Goal: Transaction & Acquisition: Purchase product/service

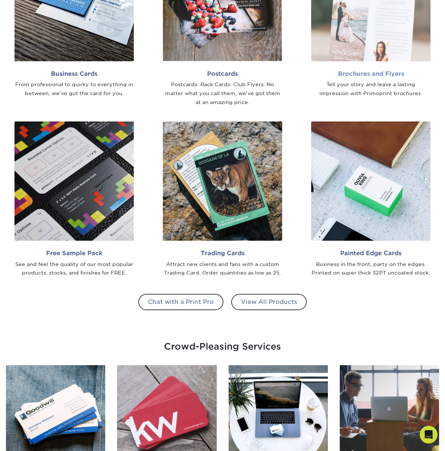
scroll to position [498, 0]
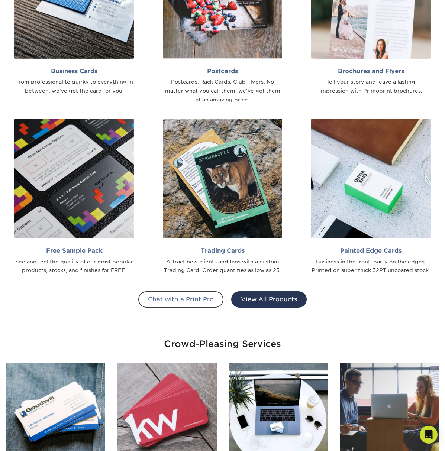
click at [281, 296] on link "View All Products" at bounding box center [268, 300] width 75 height 16
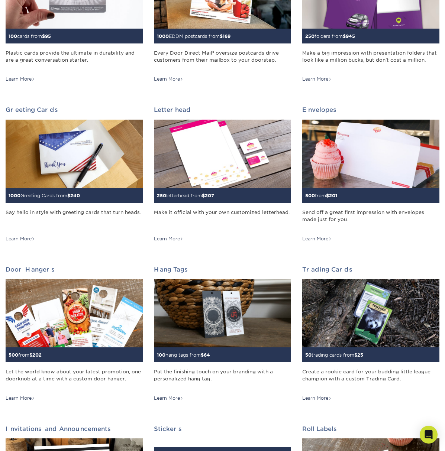
scroll to position [353, 0]
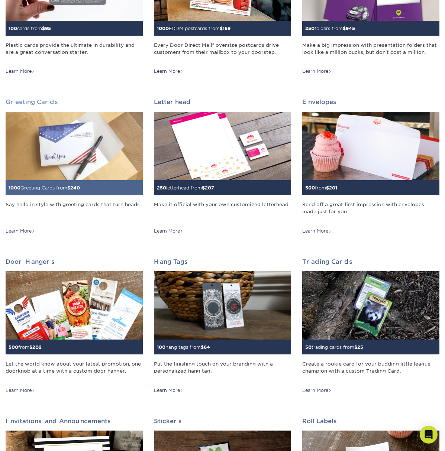
click at [74, 161] on img at bounding box center [74, 146] width 137 height 69
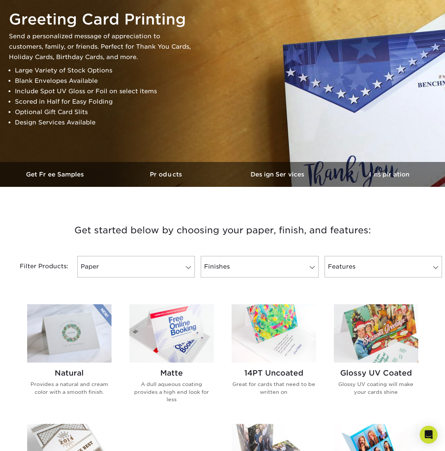
scroll to position [75, 0]
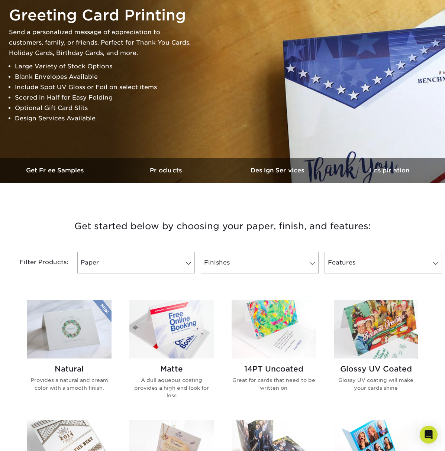
click at [174, 322] on img at bounding box center [171, 329] width 84 height 58
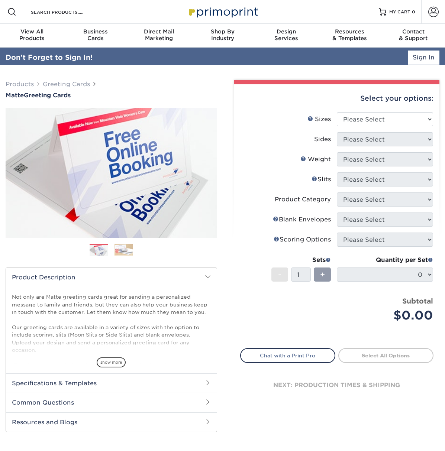
click at [358, 95] on div "Select your options:" at bounding box center [337, 98] width 194 height 28
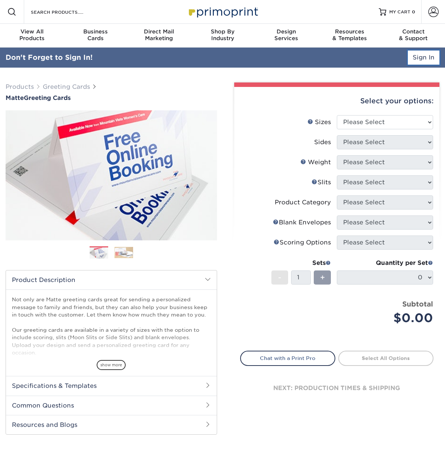
click at [432, 54] on link "Sign In" at bounding box center [424, 58] width 32 height 14
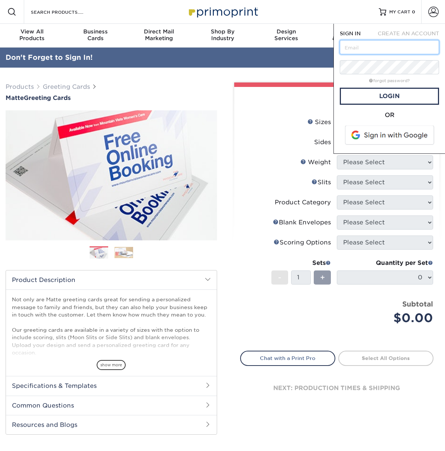
type input "shop@impressink.com"
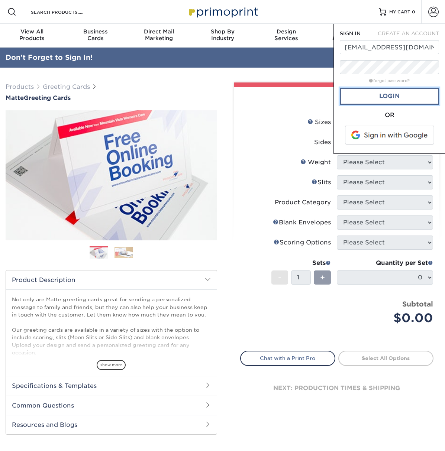
click at [383, 98] on link "Login" at bounding box center [389, 96] width 99 height 17
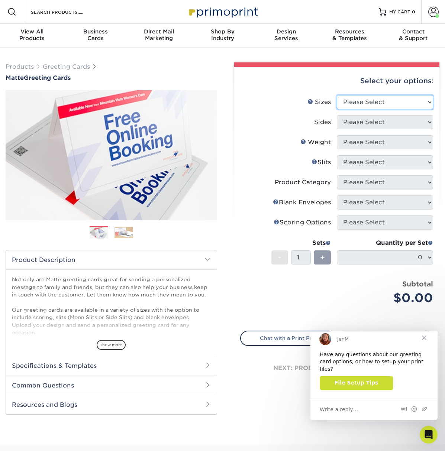
click at [370, 102] on select "Please Select 4.25" x 11" 5.5" x 8.5" 6" x 9" 6" x 12" 7" x 10" 8.5" x 11"" at bounding box center [385, 102] width 96 height 14
select select "7.00x10.00"
click at [337, 95] on select "Please Select 4.25" x 11" 5.5" x 8.5" 6" x 9" 6" x 12" 7" x 10" 8.5" x 11"" at bounding box center [385, 102] width 96 height 14
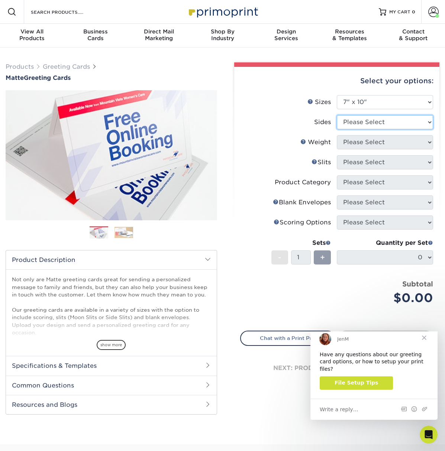
click at [353, 119] on select "Please Select Print Both Sides Print Front Only" at bounding box center [385, 122] width 96 height 14
select select "32d3c223-f82c-492b-b915-ba065a00862f"
click at [337, 115] on select "Please Select Print Both Sides Print Front Only" at bounding box center [385, 122] width 96 height 14
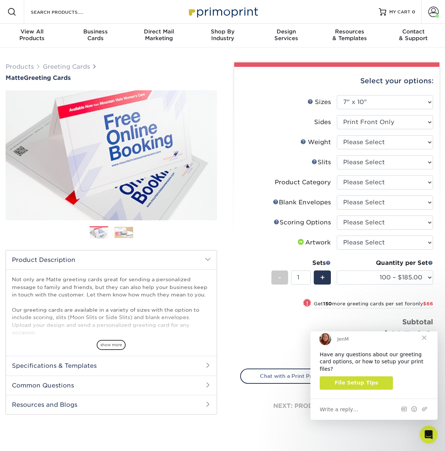
click at [425, 347] on span "Close" at bounding box center [424, 338] width 27 height 27
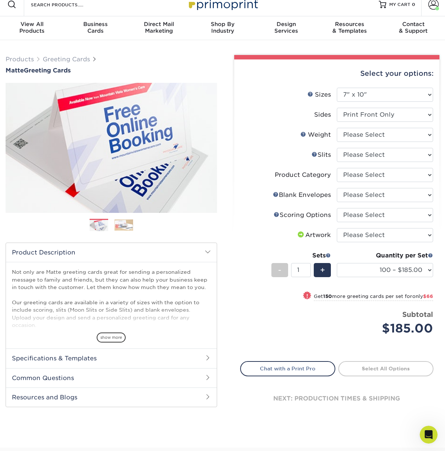
scroll to position [7, 0]
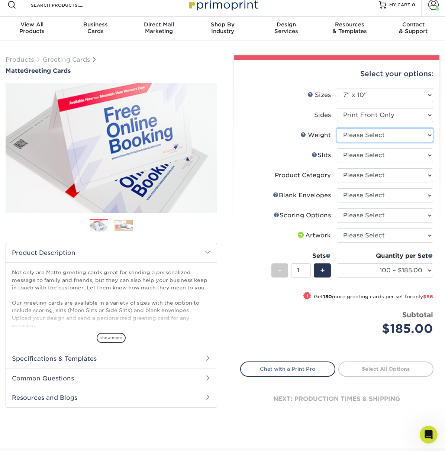
click at [351, 140] on select "Please Select 14PT" at bounding box center [385, 135] width 96 height 14
select select "14PT"
click at [337, 128] on select "Please Select 14PT" at bounding box center [385, 135] width 96 height 14
click at [351, 158] on form "Sizes Help Sizes Please Select 4.25" x 11" 5.5" x 8.5" 6" x 9" 6" x 12" 7" x 10…" at bounding box center [337, 220] width 194 height 265
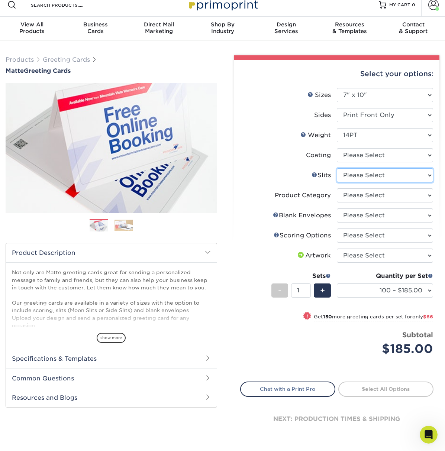
click at [348, 172] on select "Please Select Moon Slits Bottom Panel Moon Slits Right Panel No Gift Card Slits…" at bounding box center [385, 175] width 96 height 14
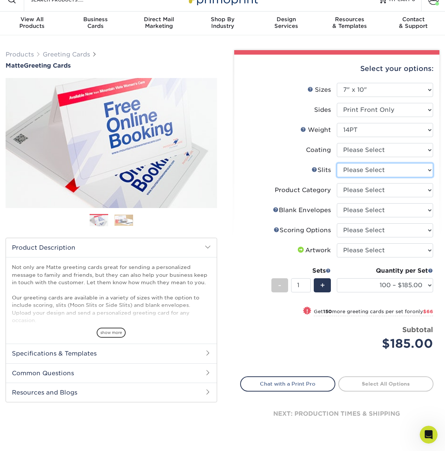
scroll to position [13, 0]
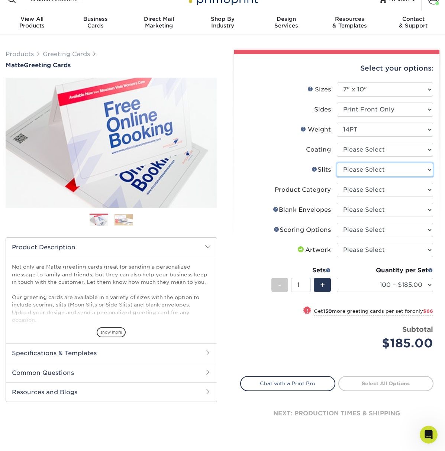
click at [382, 172] on select "Please Select Moon Slits Bottom Panel Moon Slits Right Panel No Gift Card Slits…" at bounding box center [385, 170] width 96 height 14
select select "c4055f3c-a707-4a99-931b-ce83690041fd"
click at [337, 163] on select "Please Select Moon Slits Bottom Panel Moon Slits Right Panel No Gift Card Slits…" at bounding box center [385, 170] width 96 height 14
click at [356, 190] on select "Please Select Greeting Cards" at bounding box center [385, 190] width 96 height 14
select select "b7f8198f-f281-4438-a52e-cd7a5c5c0cfc"
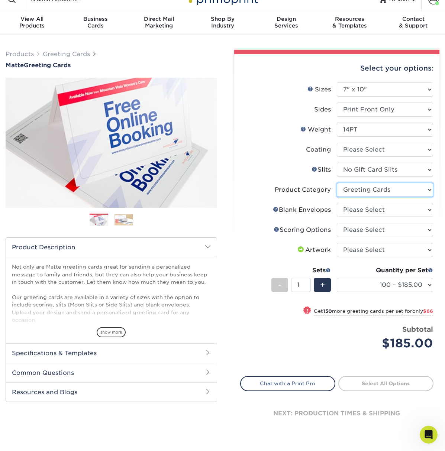
click at [337, 183] on select "Please Select Greeting Cards" at bounding box center [385, 190] width 96 height 14
click at [359, 209] on select "Please Select No Blank Envelopes Yes 100 Envelopes A7 Yes 250 Envelopes A7 Yes …" at bounding box center [385, 210] width 96 height 14
select select "9f137334-7cf0-4a73-8a74-a4df662606ea"
click at [337, 203] on select "Please Select No Blank Envelopes Yes 100 Envelopes A7 Yes 250 Envelopes A7 Yes …" at bounding box center [385, 210] width 96 height 14
click at [380, 232] on select "Please Select Score in Half" at bounding box center [385, 230] width 96 height 14
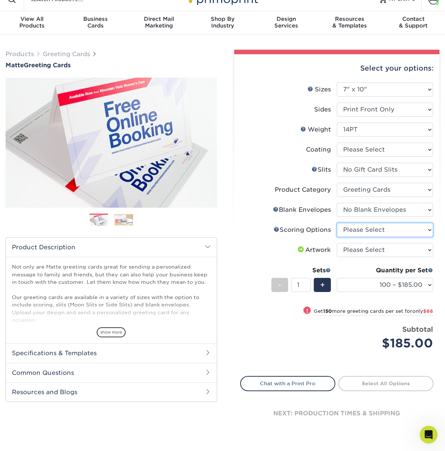
select select "b23166fa-223a-4016-b2d3-d3438452c7d9"
click at [337, 223] on select "Please Select Score in Half" at bounding box center [385, 230] width 96 height 14
click at [381, 253] on select "Please Select I will upload files I need a design - $75" at bounding box center [385, 250] width 96 height 14
click at [374, 250] on select "Please Select I will upload files I need a design - $75" at bounding box center [385, 250] width 96 height 14
select select "upload"
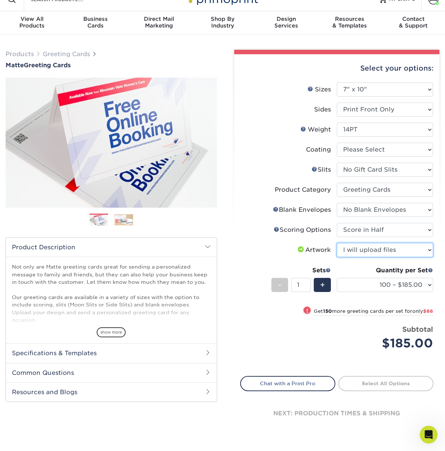
click at [337, 243] on select "Please Select I will upload files I need a design - $75" at bounding box center [385, 250] width 96 height 14
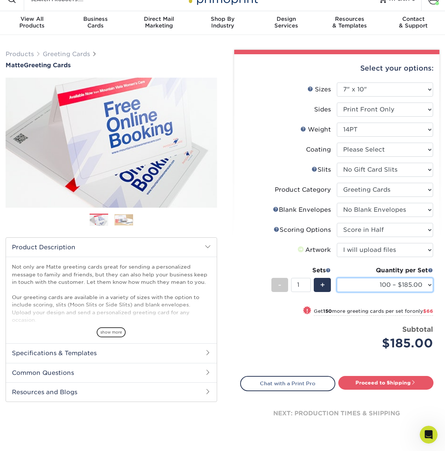
click at [379, 284] on select "100 – $185.00 250 – $251.00 500 – $280.00 1000 – $310.00 2500 – $512.00 5000 – …" at bounding box center [385, 285] width 96 height 14
click at [337, 278] on select "100 – $185.00 250 – $251.00 500 – $280.00 1000 – $310.00 2500 – $512.00 5000 – …" at bounding box center [385, 285] width 96 height 14
click at [379, 284] on select "100 – $185.00 250 – $251.00 500 – $280.00 1000 – $310.00 2500 – $512.00 5000 – …" at bounding box center [385, 285] width 96 height 14
select select "500 – $280.00"
click at [337, 278] on select "100 – $185.00 250 – $251.00 500 – $280.00 1000 – $310.00 2500 – $512.00 5000 – …" at bounding box center [385, 285] width 96 height 14
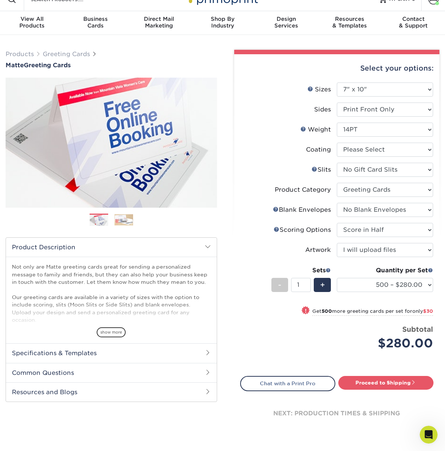
click at [356, 274] on div "Quantity per Set" at bounding box center [385, 270] width 96 height 9
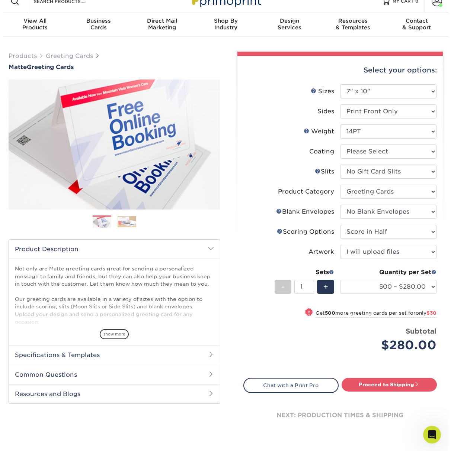
scroll to position [7, 0]
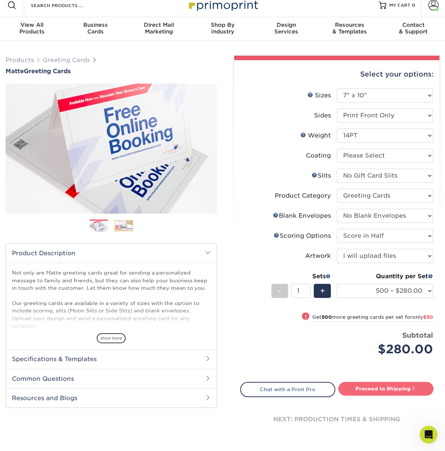
click at [382, 390] on link "Proceed to Shipping" at bounding box center [385, 388] width 95 height 13
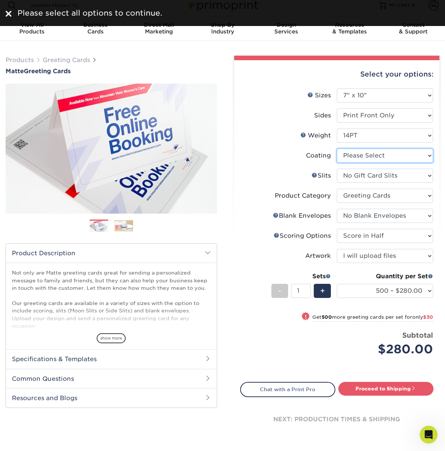
click at [375, 153] on select at bounding box center [385, 156] width 96 height 14
select select "121bb7b5-3b4d-429f-bd8d-bbf80e953313"
click at [337, 149] on select at bounding box center [385, 156] width 96 height 14
select select "-1"
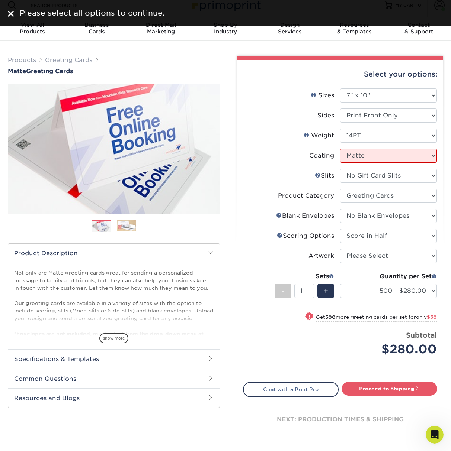
select select "-1"
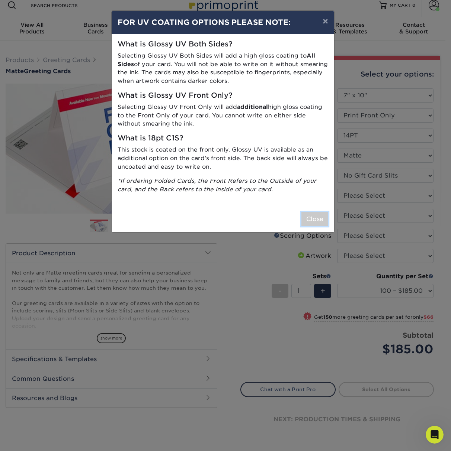
click at [318, 219] on button "Close" at bounding box center [314, 219] width 27 height 14
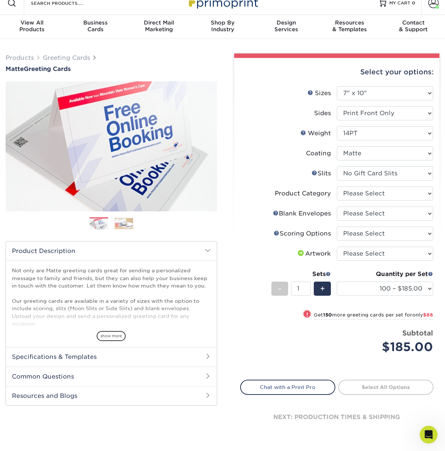
scroll to position [12, 0]
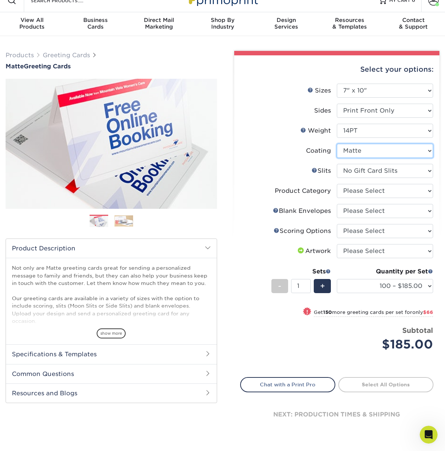
click at [352, 158] on select at bounding box center [385, 151] width 96 height 14
click at [365, 189] on select "Please Select Greeting Cards" at bounding box center [385, 191] width 96 height 14
select select "b7f8198f-f281-4438-a52e-cd7a5c5c0cfc"
click at [337, 184] on select "Please Select Greeting Cards" at bounding box center [385, 191] width 96 height 14
click at [365, 212] on select "Please Select No Blank Envelopes Yes 100 Envelopes A7 Yes 250 Envelopes A7 Yes …" at bounding box center [385, 211] width 96 height 14
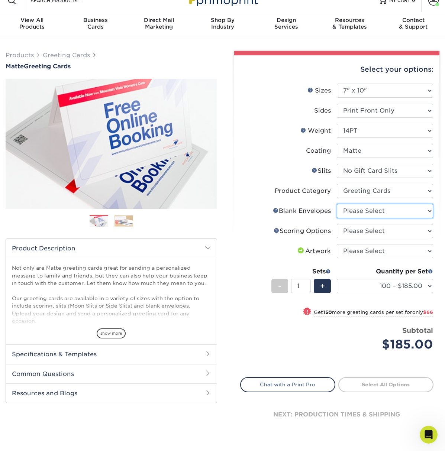
select select "9f137334-7cf0-4a73-8a74-a4df662606ea"
click at [337, 204] on select "Please Select No Blank Envelopes Yes 100 Envelopes A7 Yes 250 Envelopes A7 Yes …" at bounding box center [385, 211] width 96 height 14
click at [351, 228] on select "Please Select Score in Half" at bounding box center [385, 231] width 96 height 14
select select "b23166fa-223a-4016-b2d3-d3438452c7d9"
click at [337, 224] on select "Please Select Score in Half" at bounding box center [385, 231] width 96 height 14
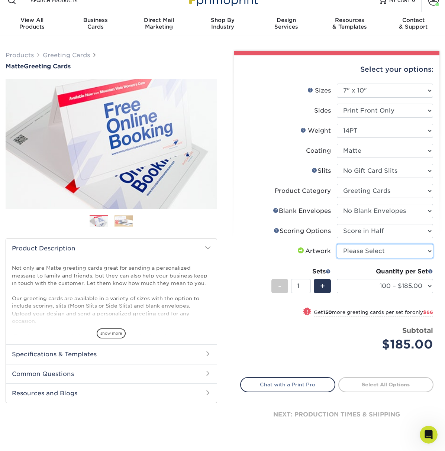
click at [363, 254] on select "Please Select I will upload files I need a design - $75" at bounding box center [385, 251] width 96 height 14
select select "upload"
click at [337, 244] on select "Please Select I will upload files I need a design - $75" at bounding box center [385, 251] width 96 height 14
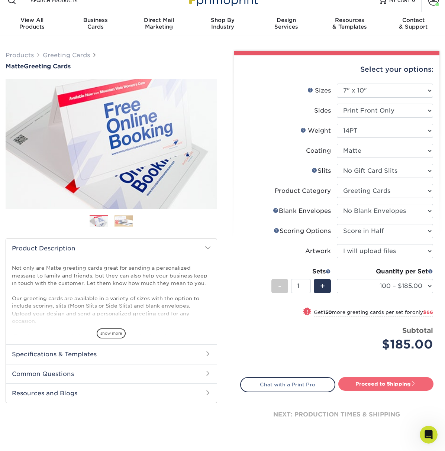
click at [386, 381] on link "Proceed to Shipping" at bounding box center [385, 383] width 95 height 13
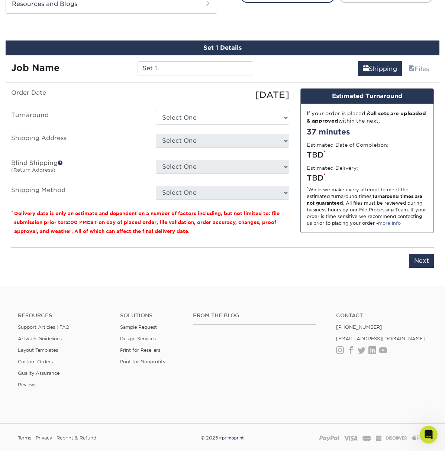
scroll to position [409, 0]
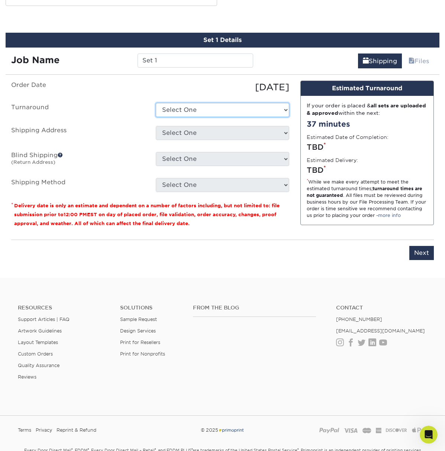
click at [198, 110] on select "Select One 2-4 Business Days 2 Day Next Business Day" at bounding box center [223, 110] width 134 height 14
select select "c556f0a7-aed7-4fcf-8a1a-0cf9b82ff27b"
click at [156, 103] on select "Select One 2-4 Business Days 2 Day Next Business Day" at bounding box center [223, 110] width 134 height 14
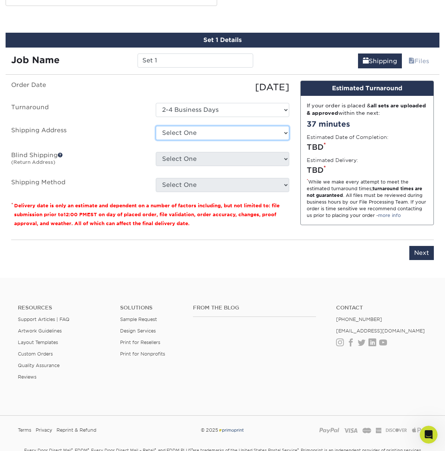
click at [207, 135] on select "Select One 1720 N GOLDENROD RD, ORLANDO, FL 17100 COLLEGE CLUB LOOP, FORT MYERS…" at bounding box center [223, 133] width 134 height 14
select select "53752"
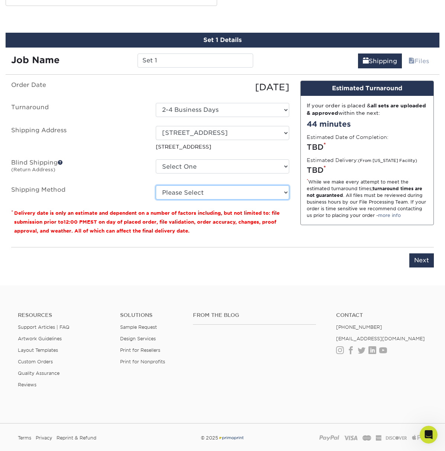
click at [184, 193] on select "Please Select Ground Shipping (+$16.65) 3 Day Shipping Service (+$19.91) 2 Day …" at bounding box center [223, 193] width 134 height 14
select select "03"
click at [156, 186] on select "Please Select Ground Shipping (+$16.65) 3 Day Shipping Service (+$19.91) 2 Day …" at bounding box center [223, 193] width 134 height 14
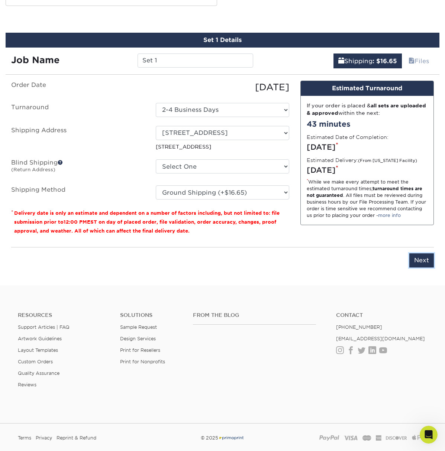
click at [421, 260] on input "Next" at bounding box center [421, 261] width 25 height 14
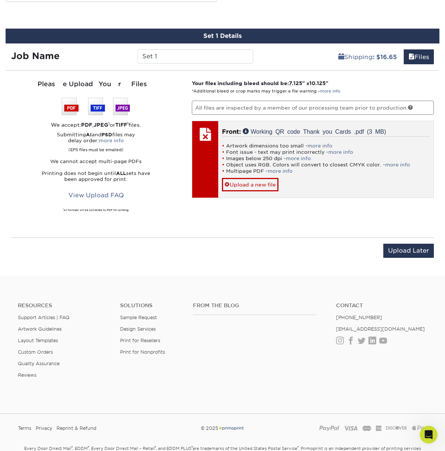
scroll to position [412, 0]
